Goal: Information Seeking & Learning: Find specific fact

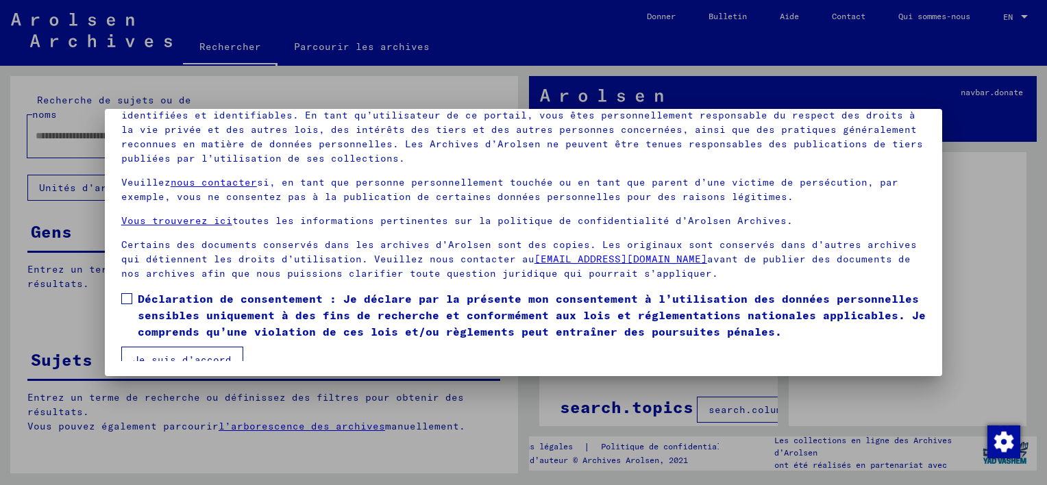
scroll to position [116, 0]
click at [214, 353] on button "Je suis d’accord" at bounding box center [182, 358] width 122 height 26
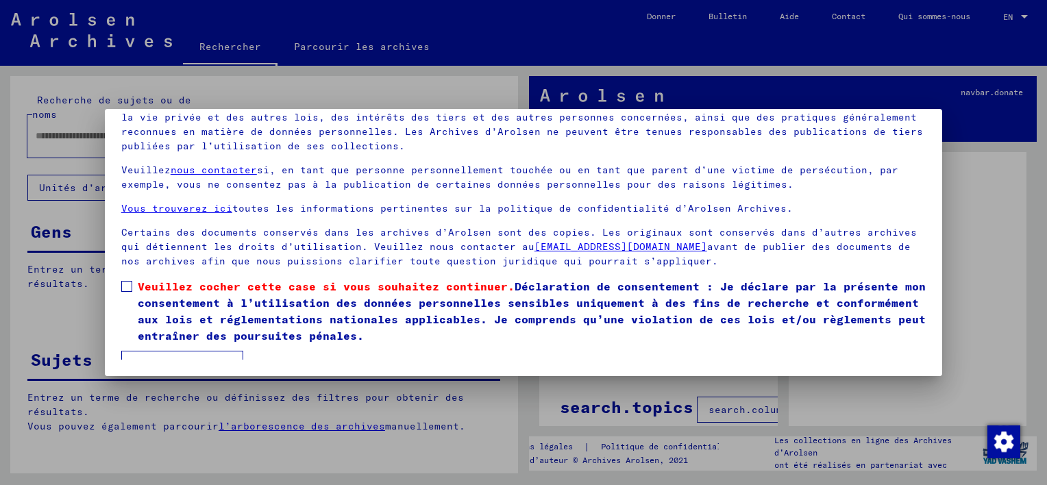
click at [132, 285] on span at bounding box center [126, 286] width 11 height 11
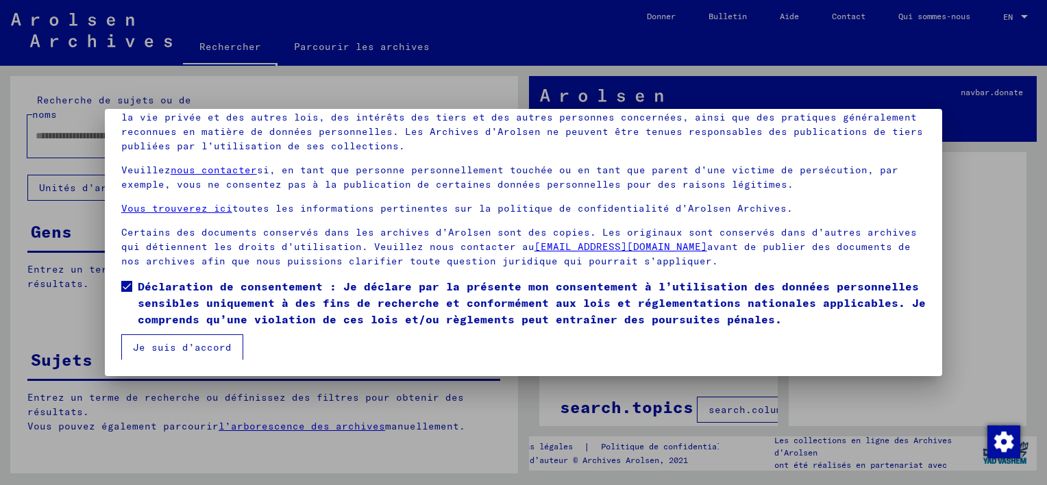
click at [192, 347] on button "Je suis d’accord" at bounding box center [182, 347] width 122 height 26
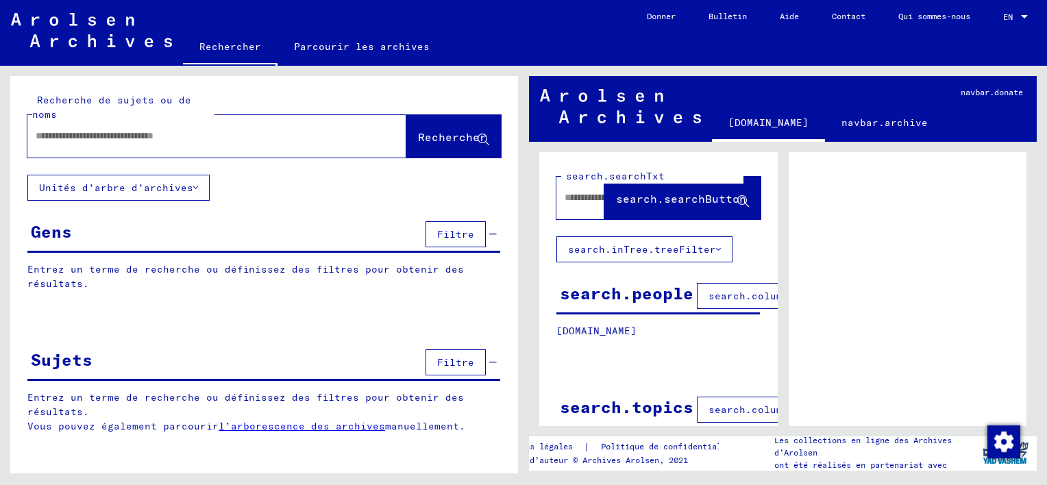
click at [249, 134] on input "text" at bounding box center [205, 136] width 338 height 14
type input "**********"
click at [449, 131] on span "Rechercher" at bounding box center [452, 137] width 69 height 14
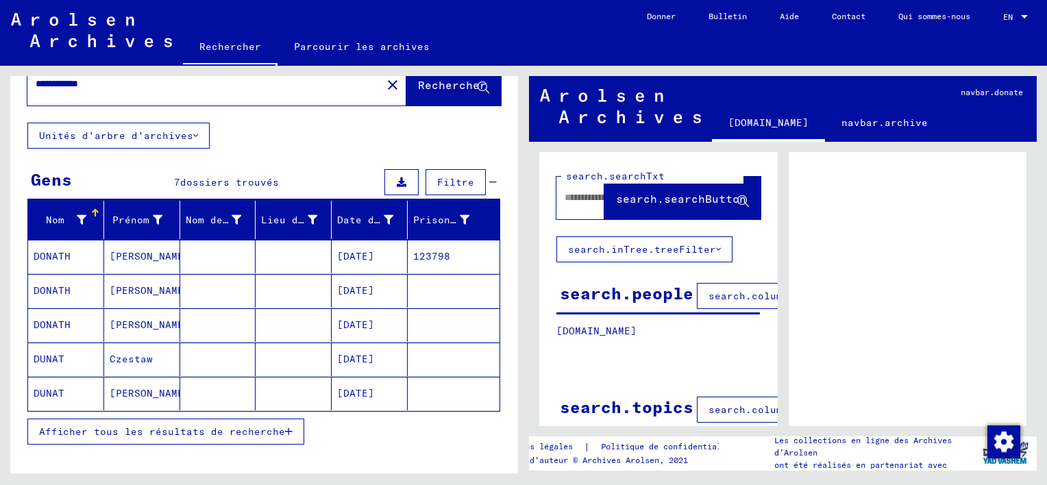
scroll to position [137, 0]
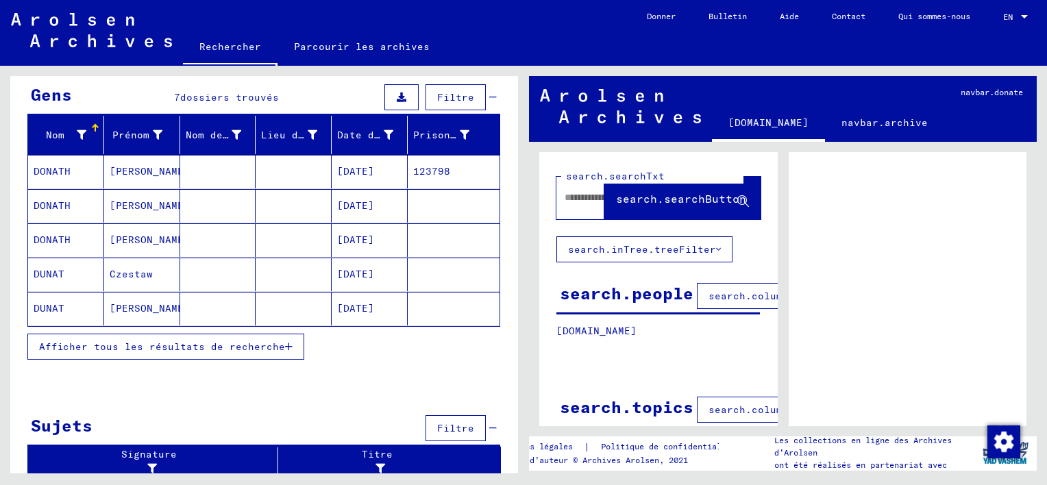
click at [238, 345] on span "Afficher tous les résultats de recherche" at bounding box center [162, 347] width 246 height 12
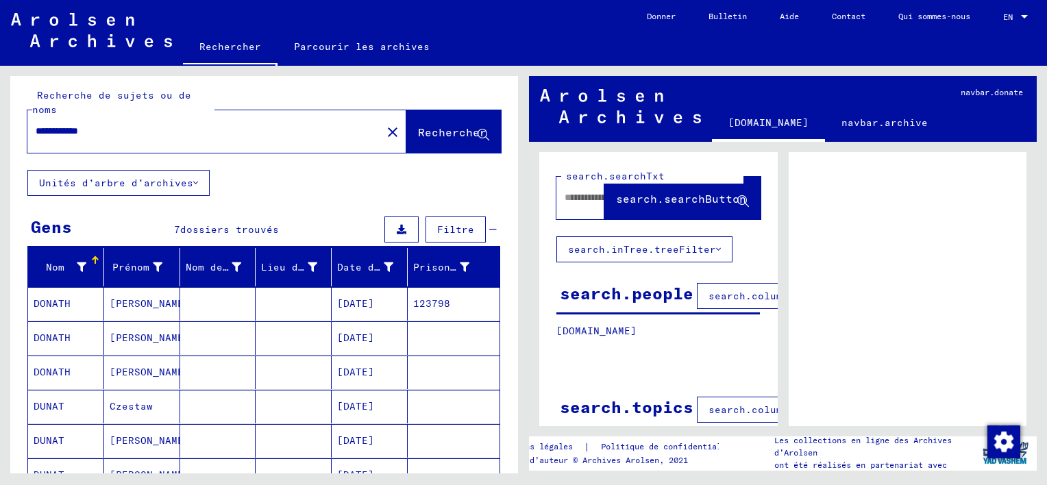
scroll to position [0, 0]
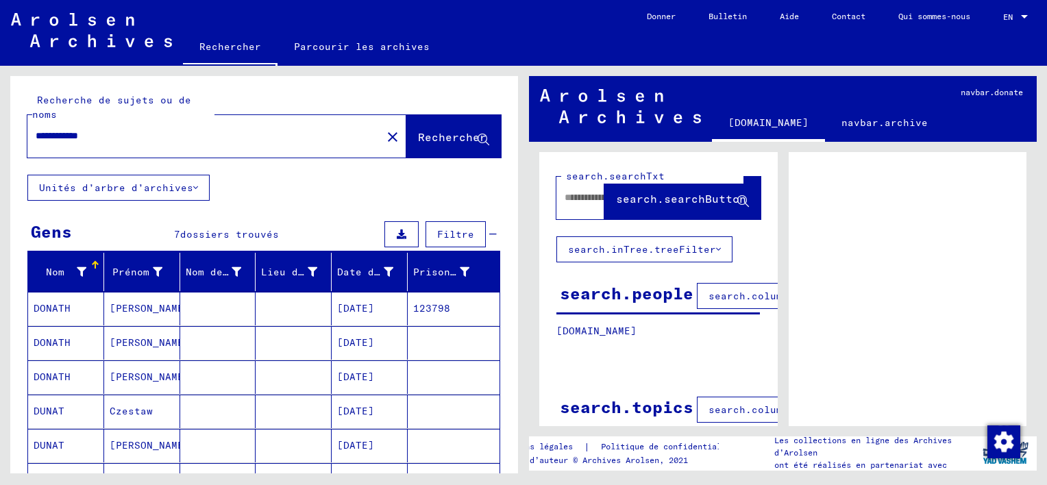
click at [137, 186] on font "Unités d’arbre d’archives" at bounding box center [116, 188] width 154 height 12
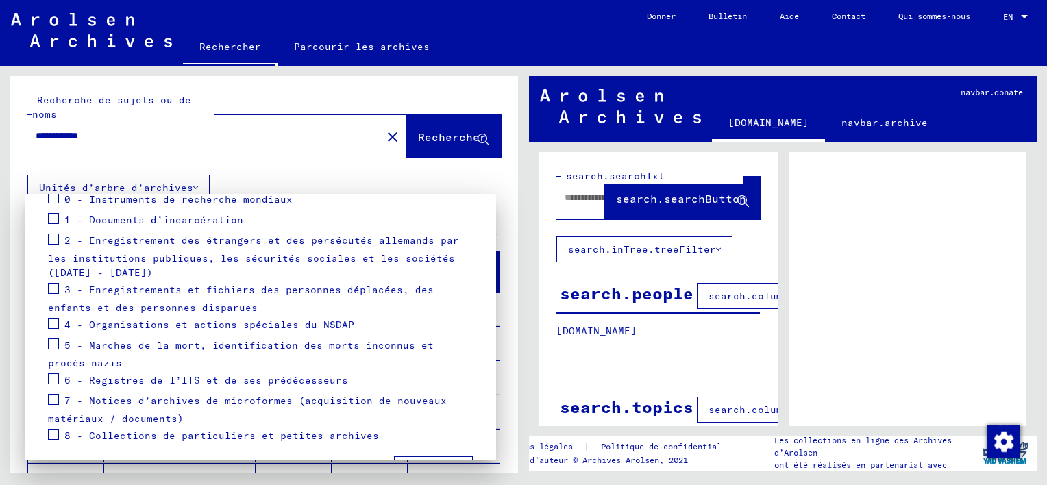
scroll to position [168, 0]
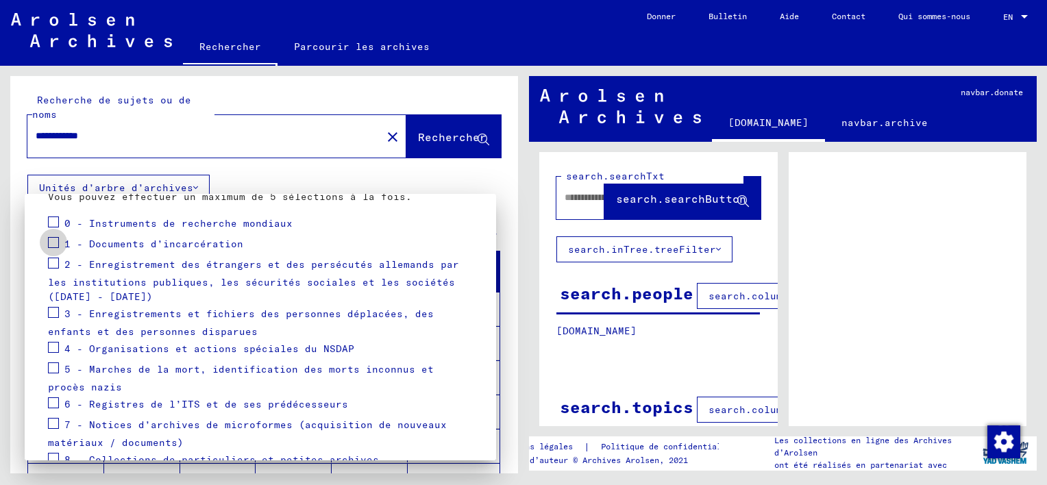
click at [58, 243] on span at bounding box center [53, 242] width 11 height 11
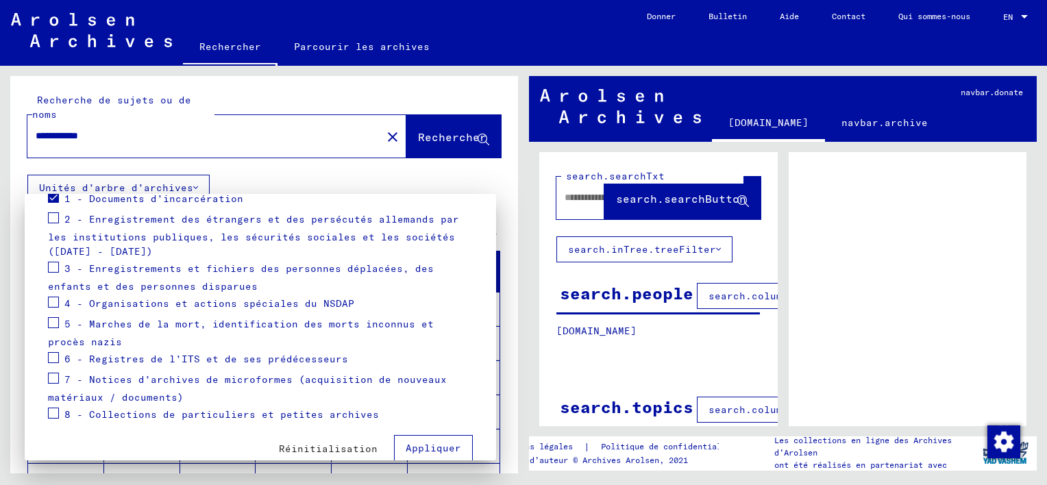
scroll to position [236, 0]
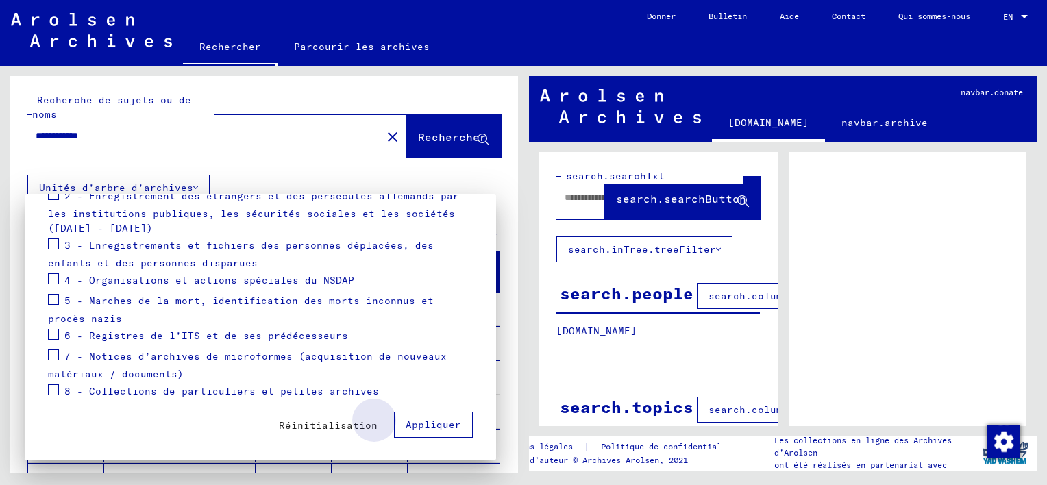
click at [430, 425] on span "Appliquer" at bounding box center [433, 425] width 55 height 12
